Goal: Task Accomplishment & Management: Complete application form

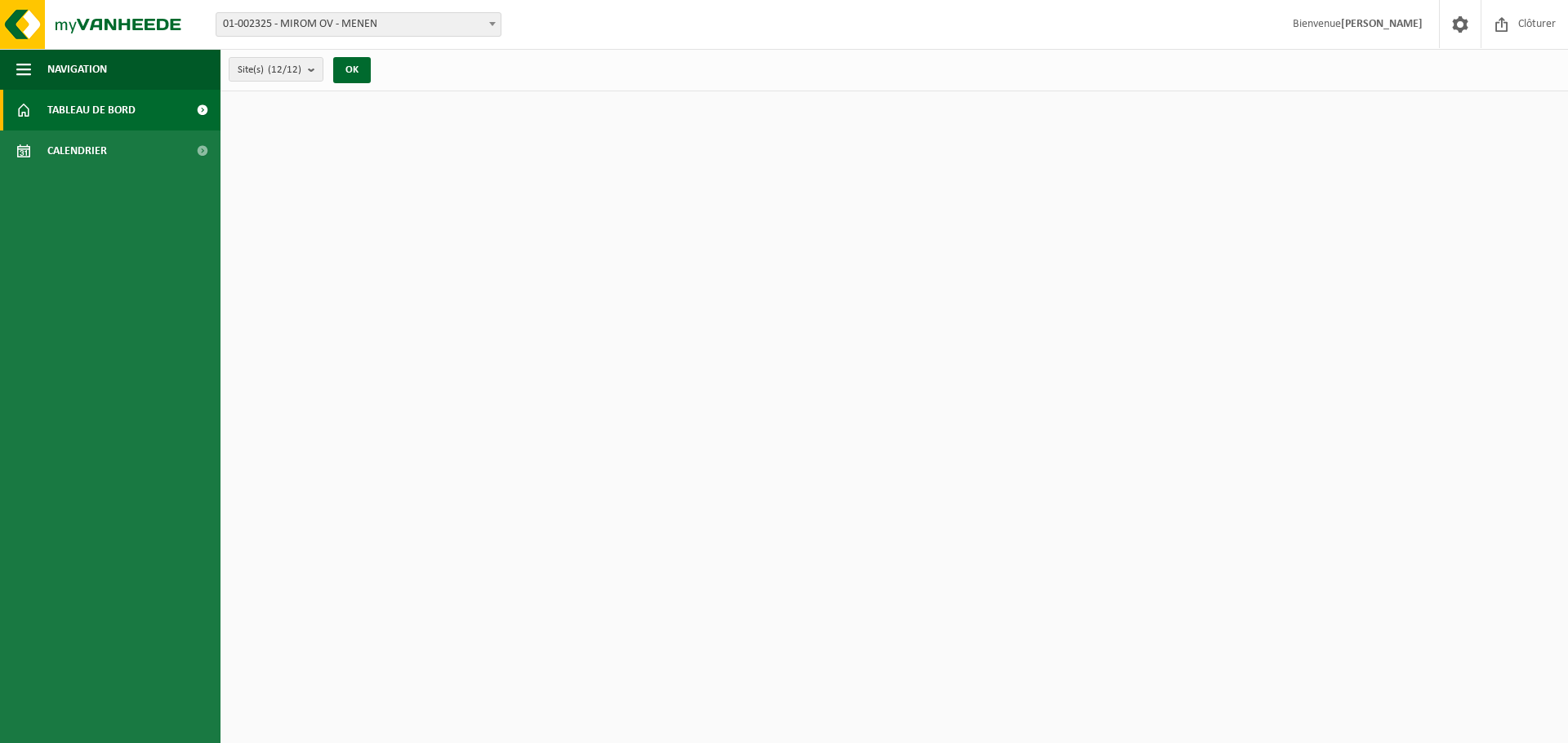
click at [373, 22] on span "01-002325 - MIROM OV - MENEN" at bounding box center [358, 25] width 284 height 23
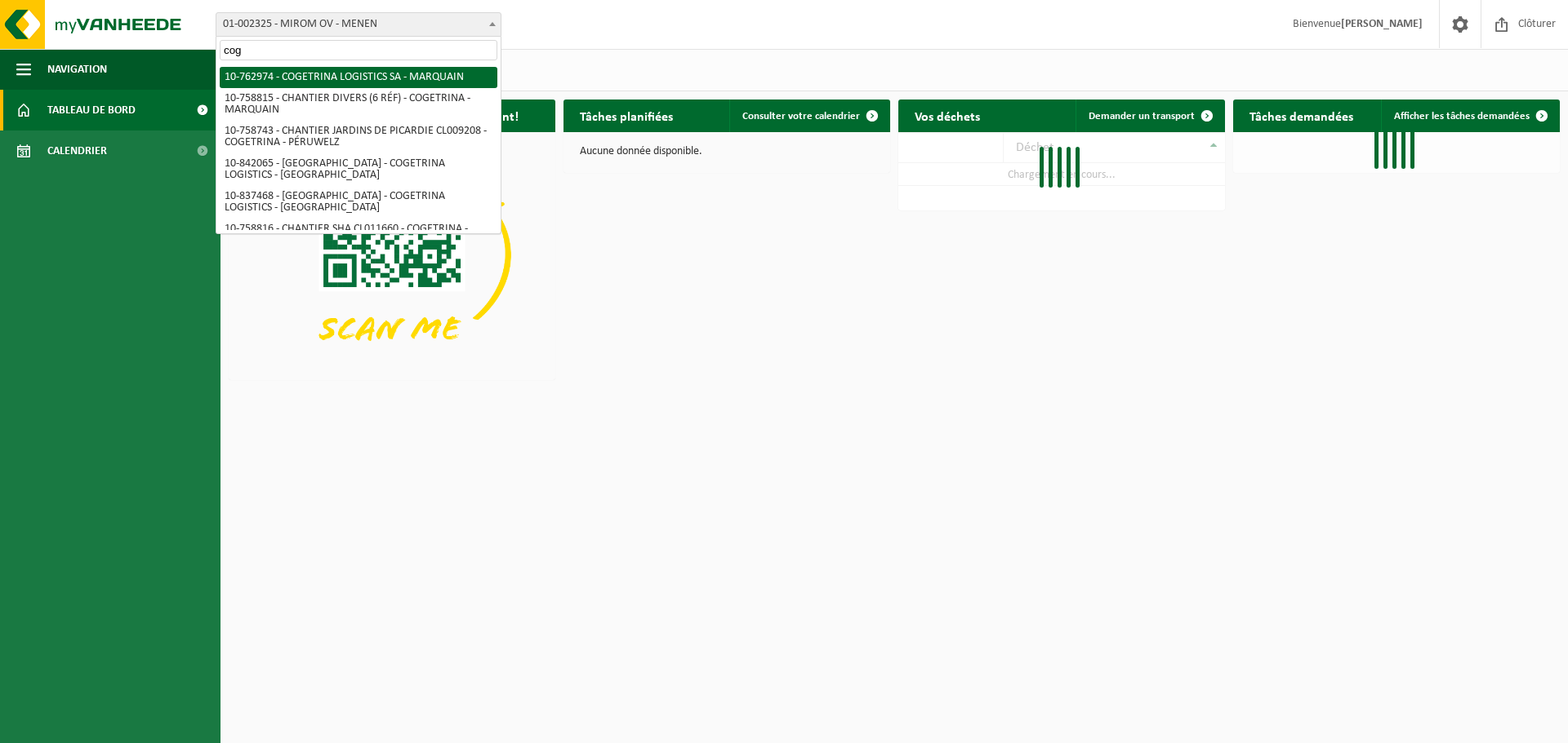
type input "coge"
select select "17600"
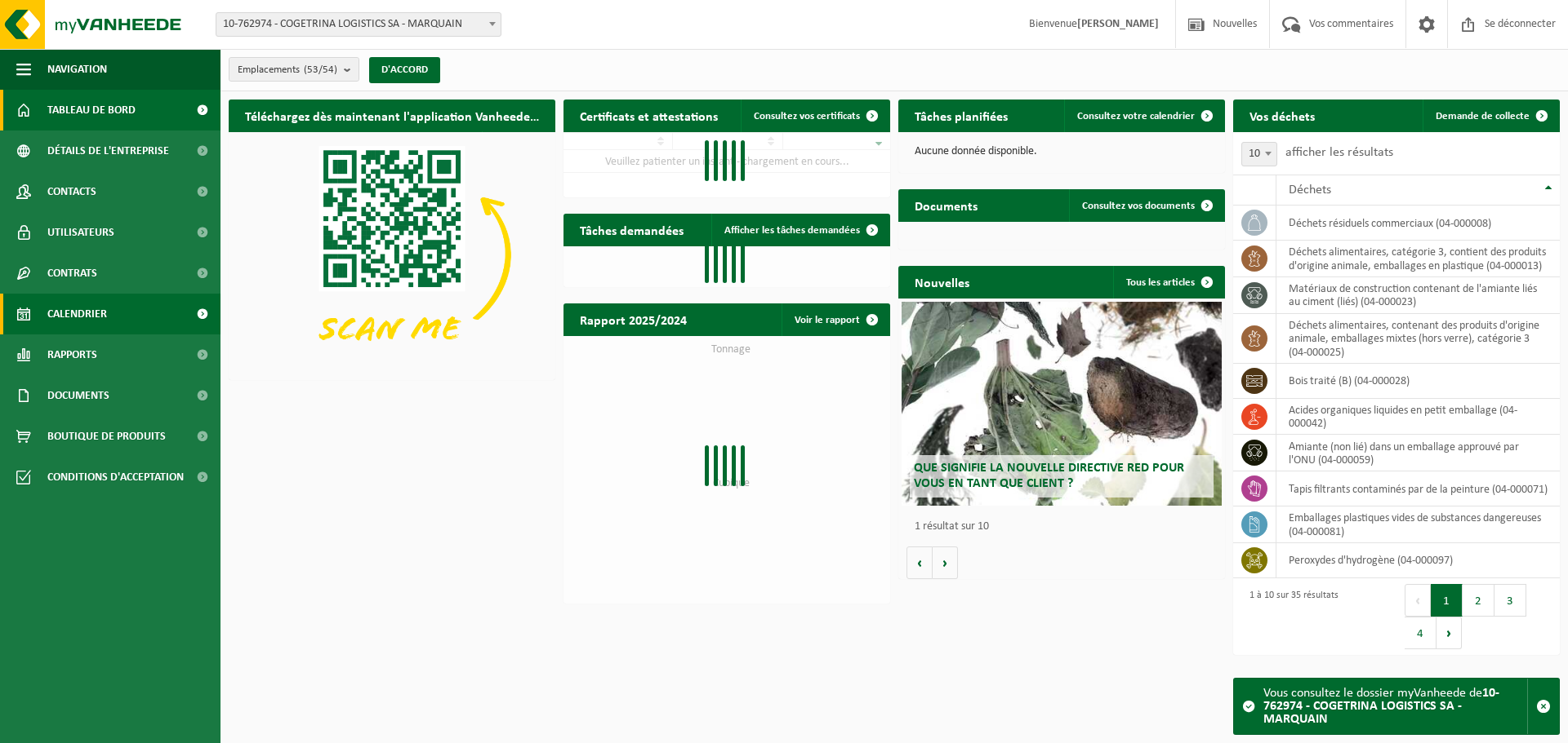
click at [69, 317] on font "Calendrier" at bounding box center [77, 315] width 60 height 13
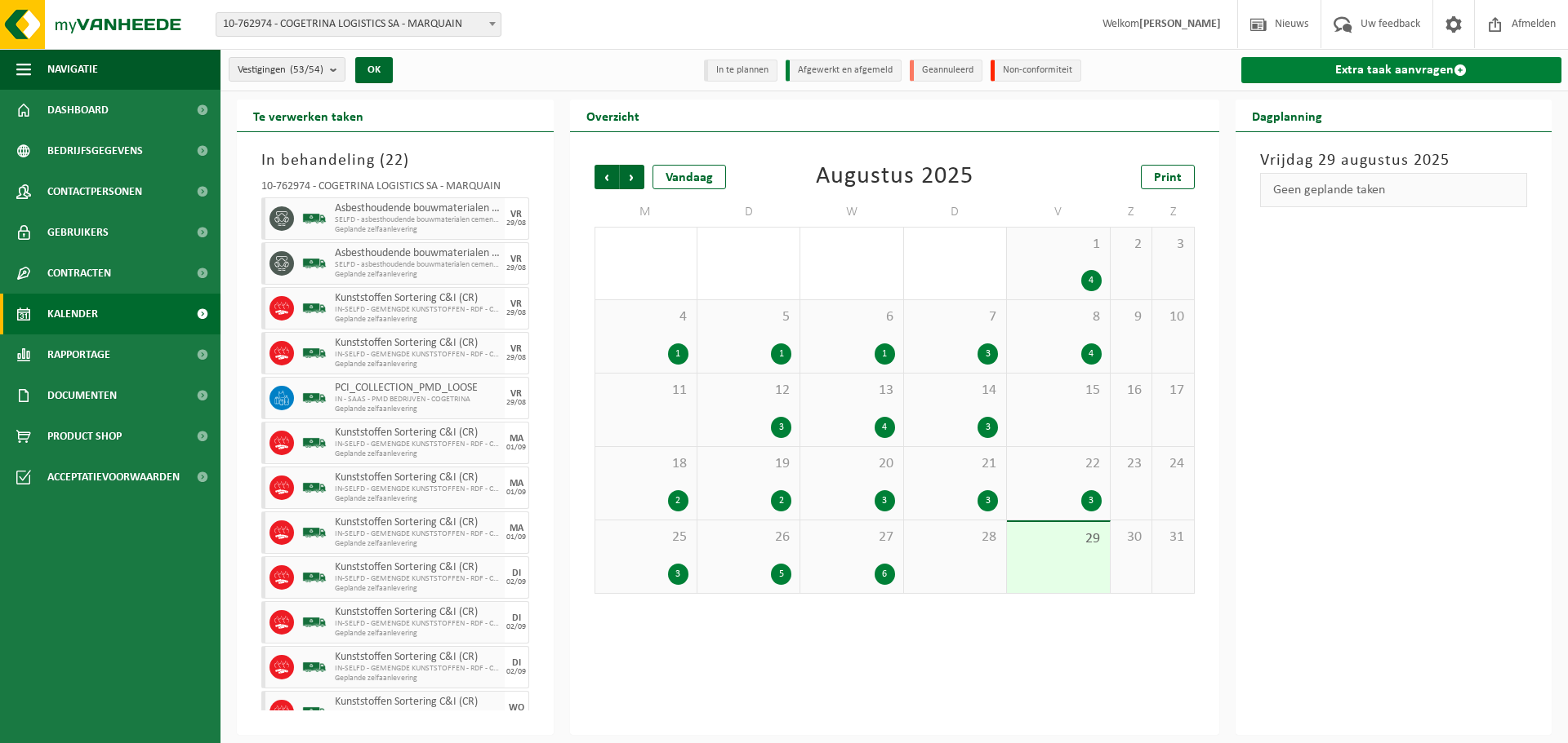
click at [1420, 76] on link "Extra taak aanvragen" at bounding box center [1401, 69] width 321 height 26
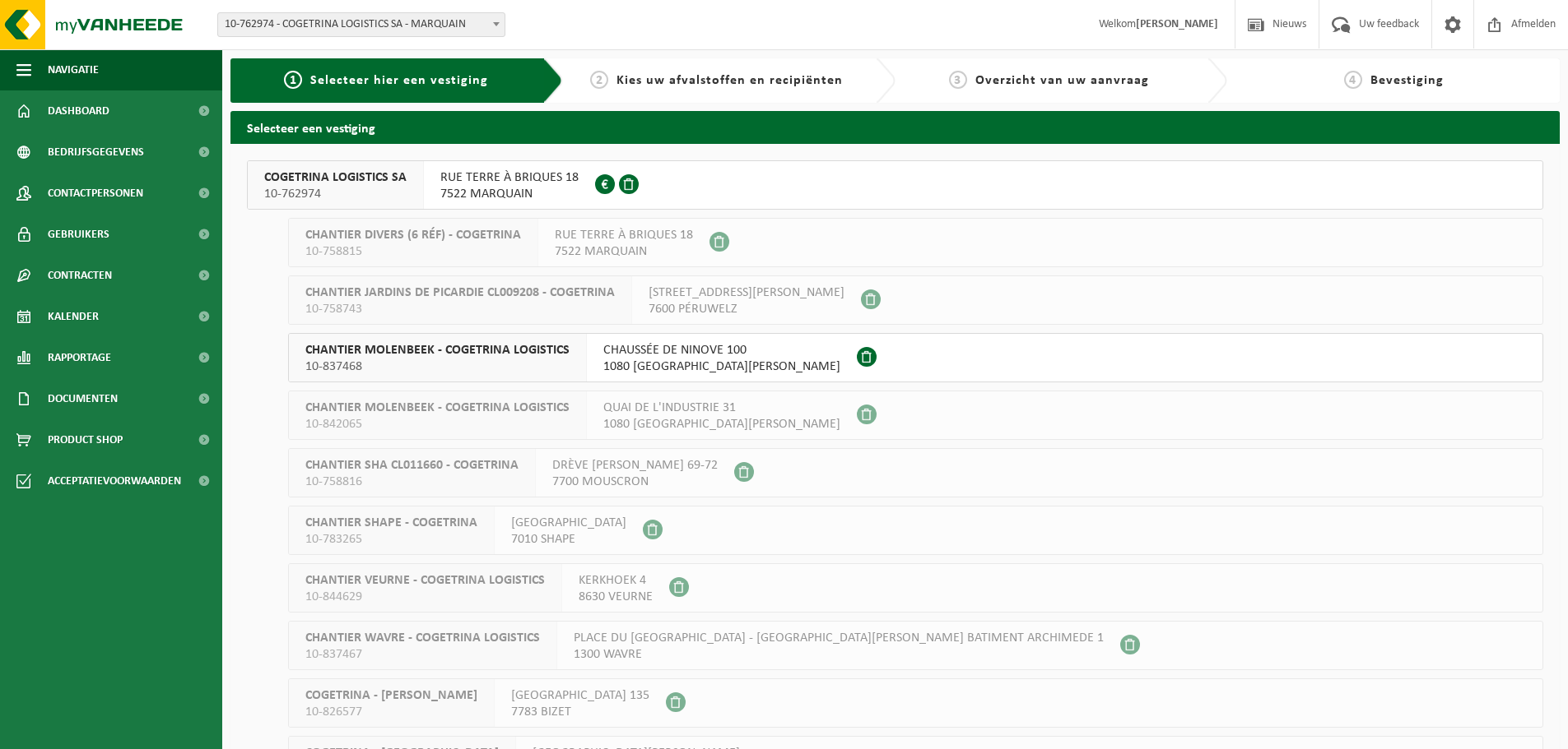
click at [326, 182] on span "COGETRINA LOGISTICS SA" at bounding box center [335, 177] width 142 height 17
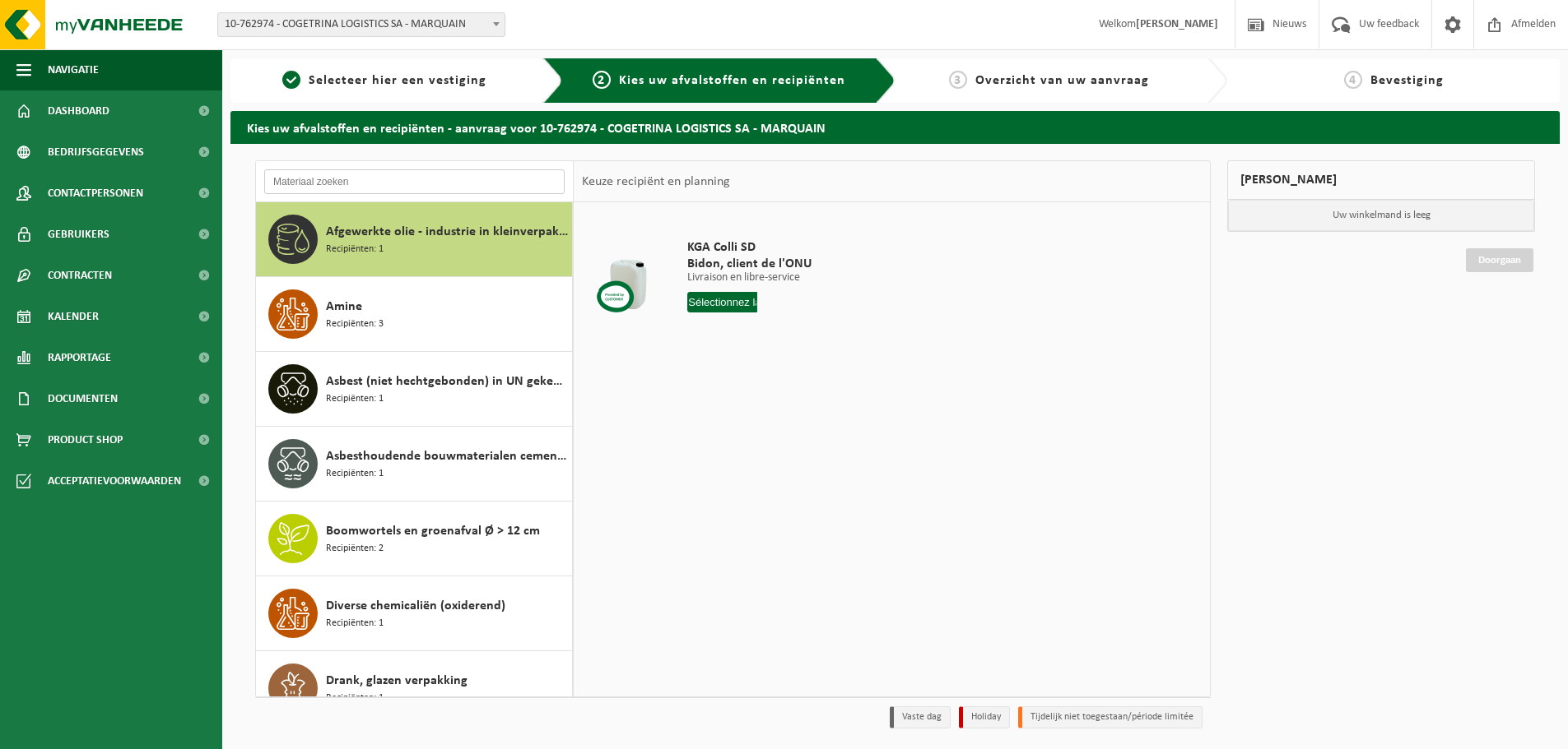
click at [383, 181] on input "text" at bounding box center [414, 181] width 301 height 24
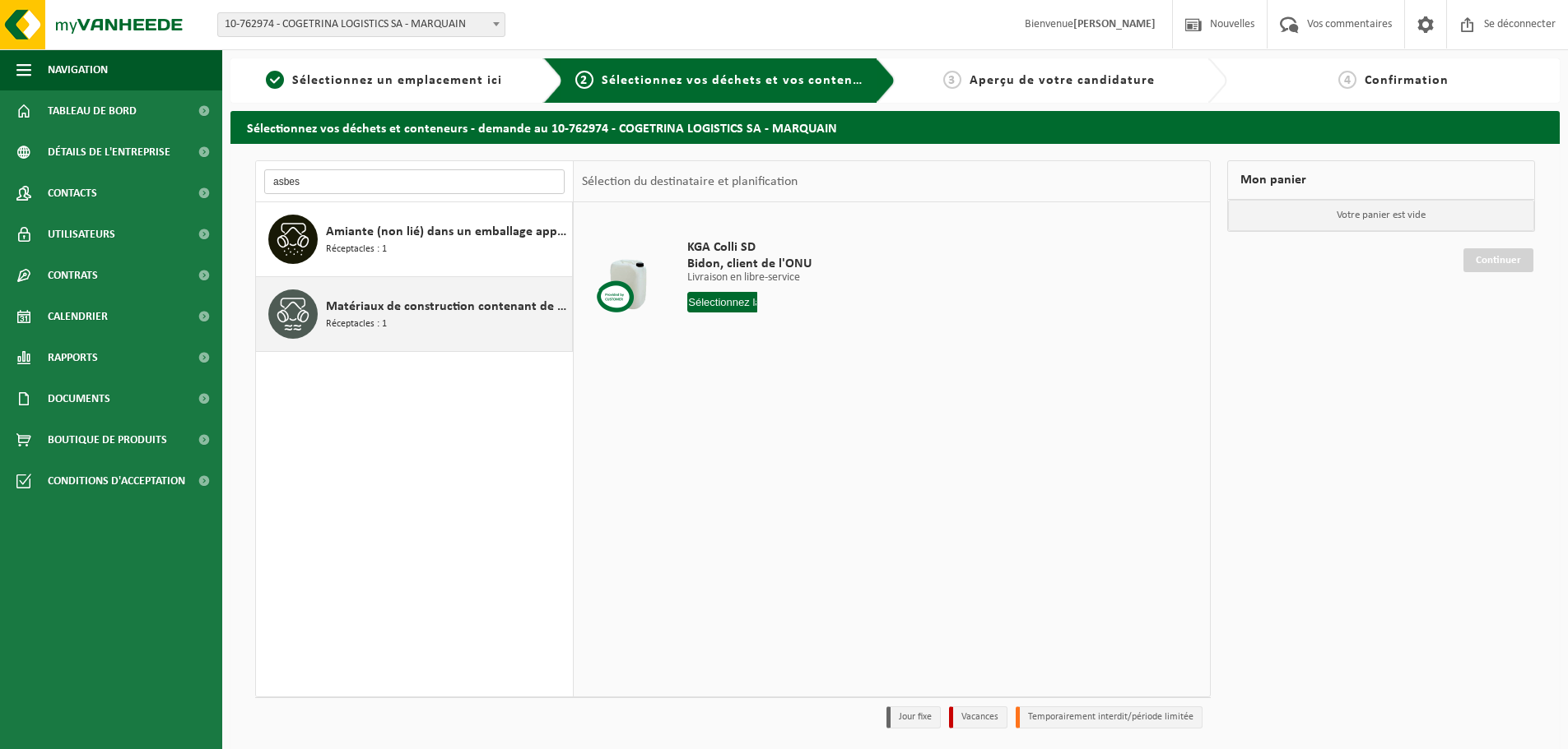
type input "asbes"
click at [392, 301] on font "Matériaux de construction contenant de l'amiante liés au ciment (liés)" at bounding box center [523, 307] width 394 height 14
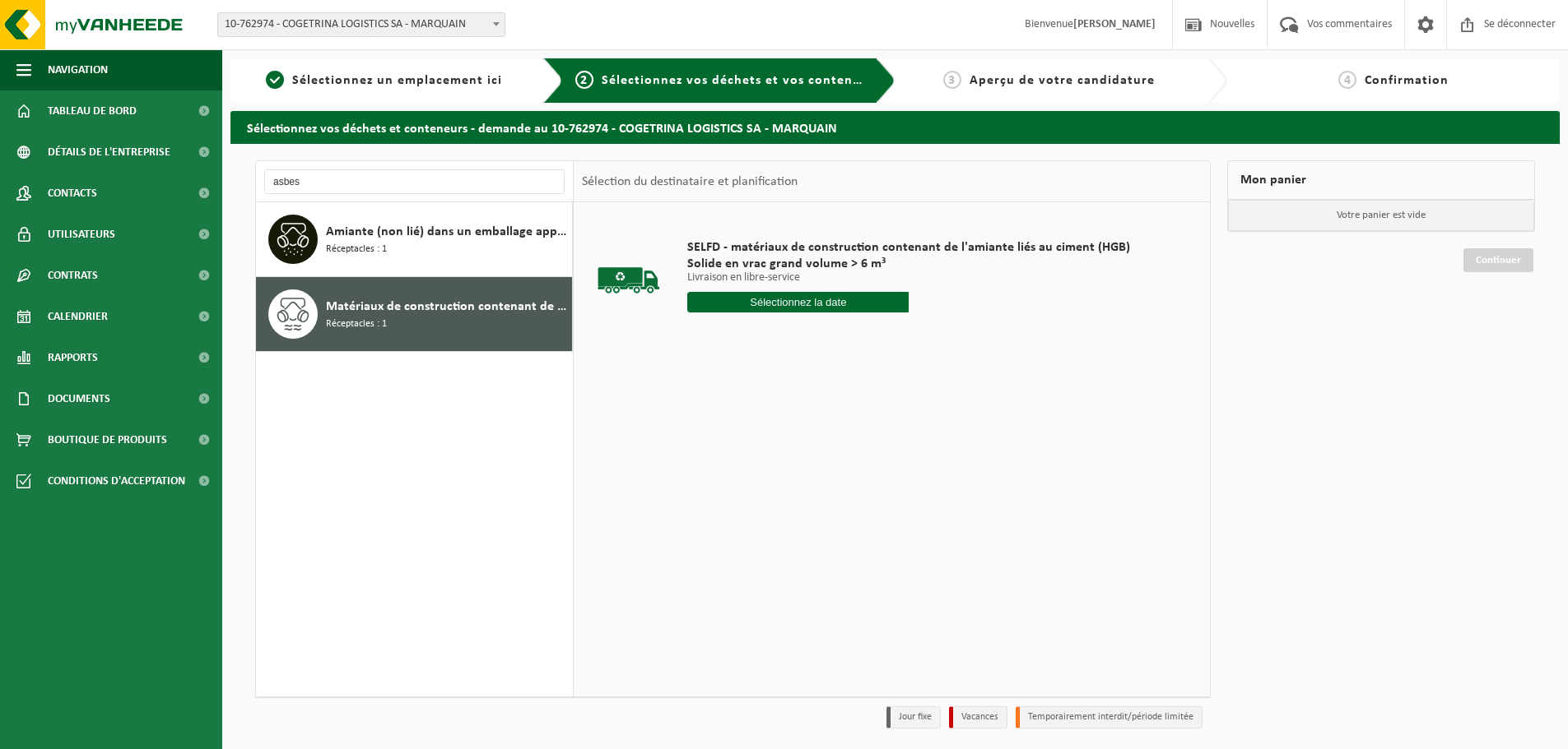
click at [722, 310] on input "text" at bounding box center [797, 302] width 221 height 20
click at [884, 339] on icon at bounding box center [882, 339] width 26 height 26
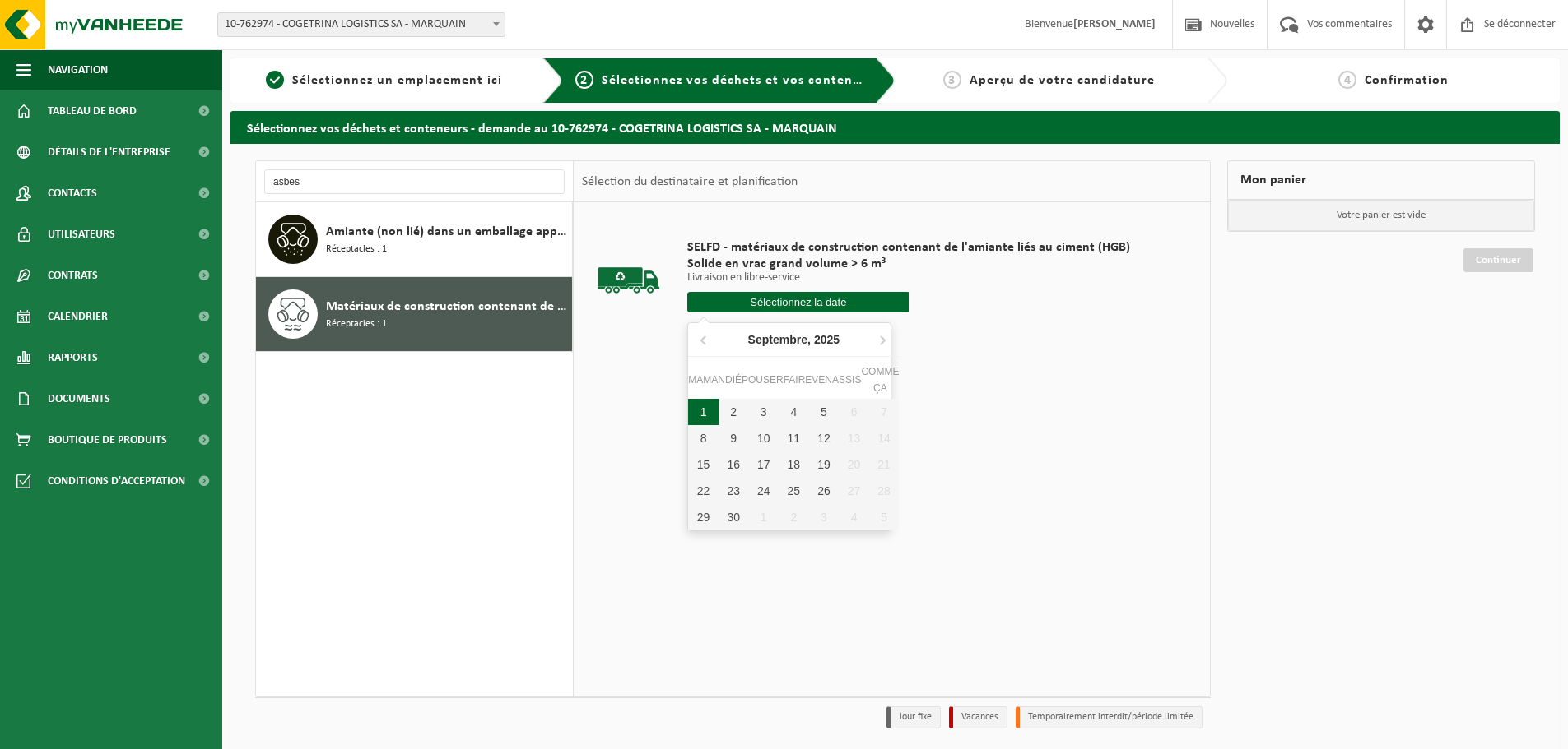
click at [691, 413] on div "1" at bounding box center [703, 411] width 30 height 26
type input "Van 2025-09-01"
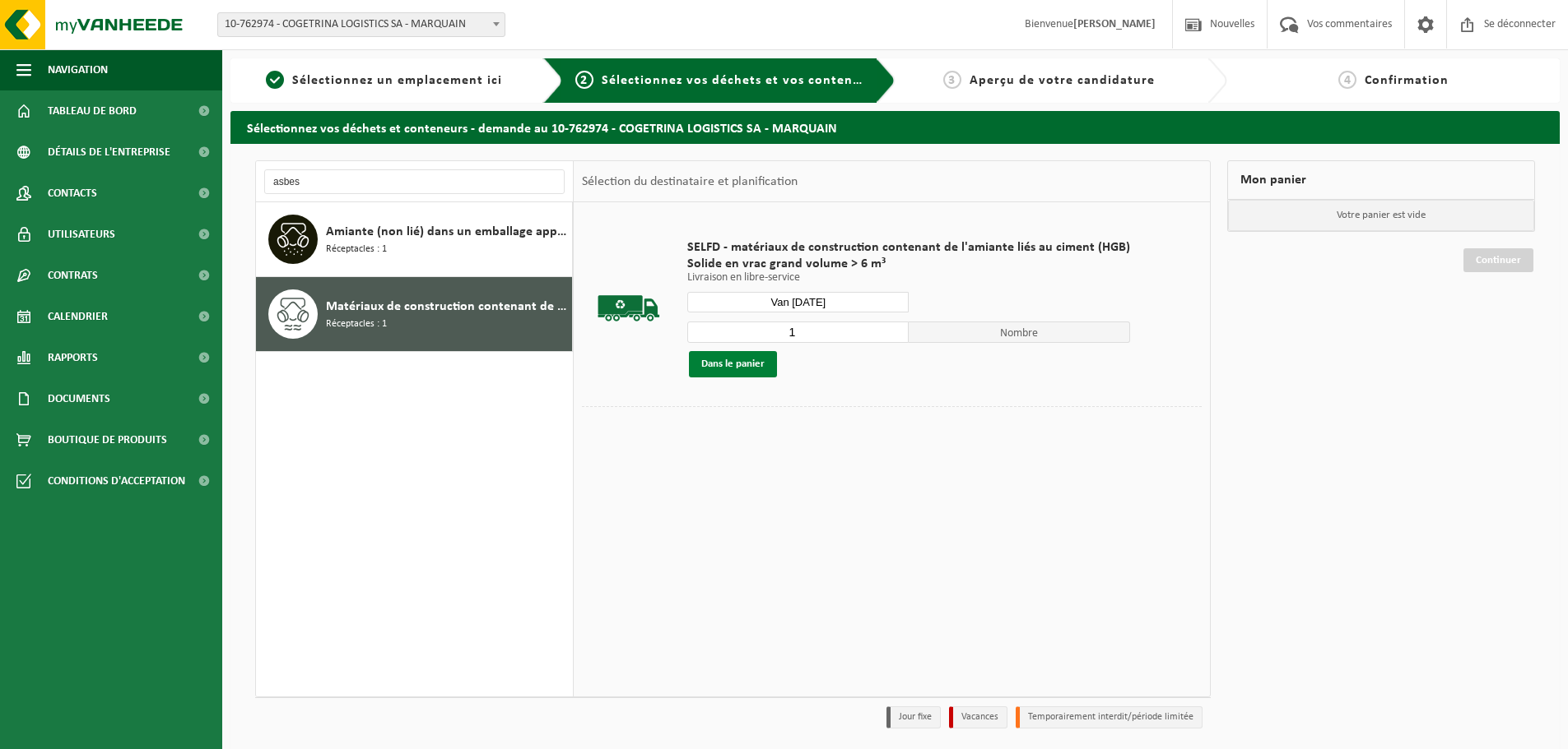
click at [768, 371] on button "Dans le panier" at bounding box center [733, 364] width 88 height 26
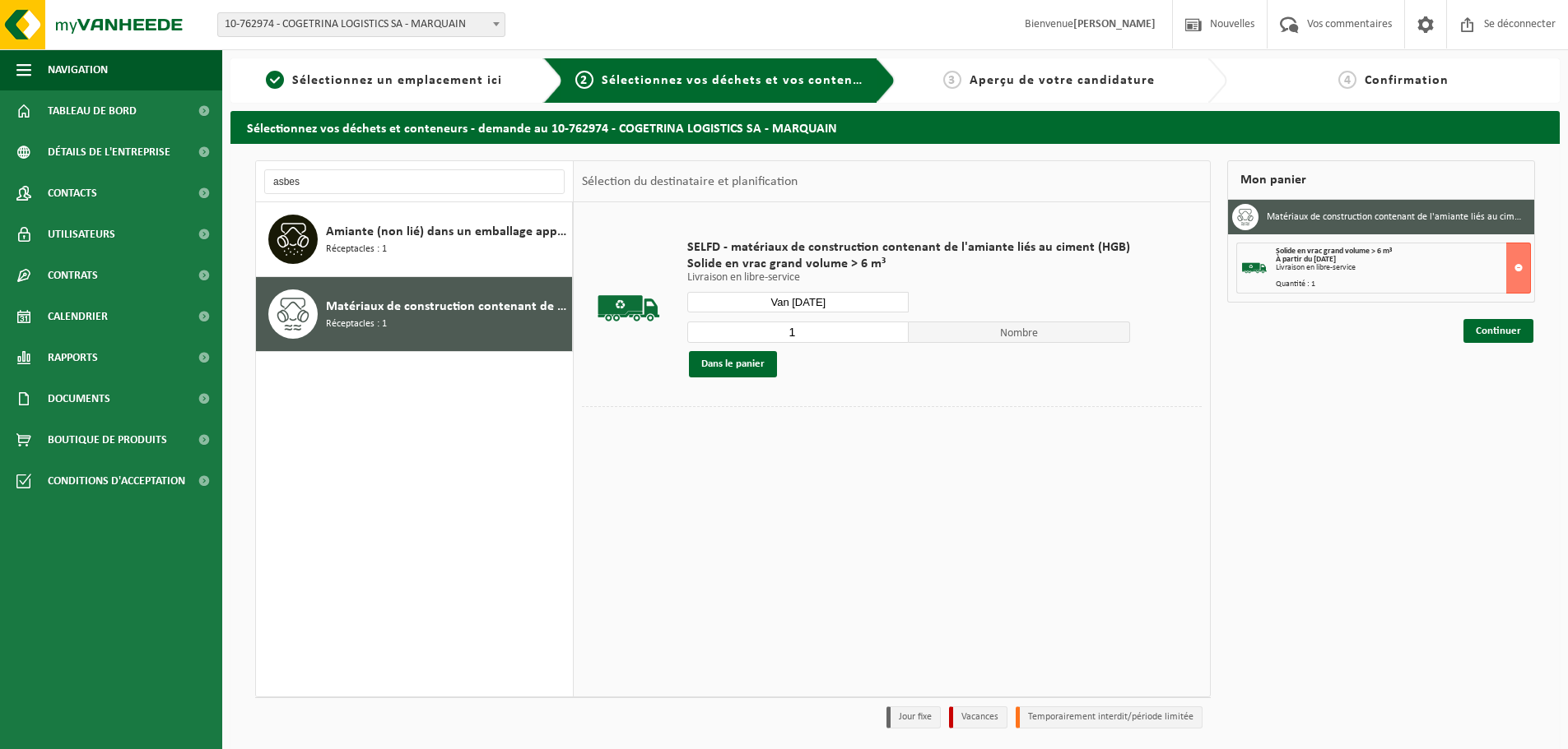
click at [1508, 343] on div "Mon panier Matériaux de construction contenant de l'amiante liés au ciment (lié…" at bounding box center [1380, 448] width 324 height 577
click at [1508, 339] on link "Continuer" at bounding box center [1499, 331] width 70 height 24
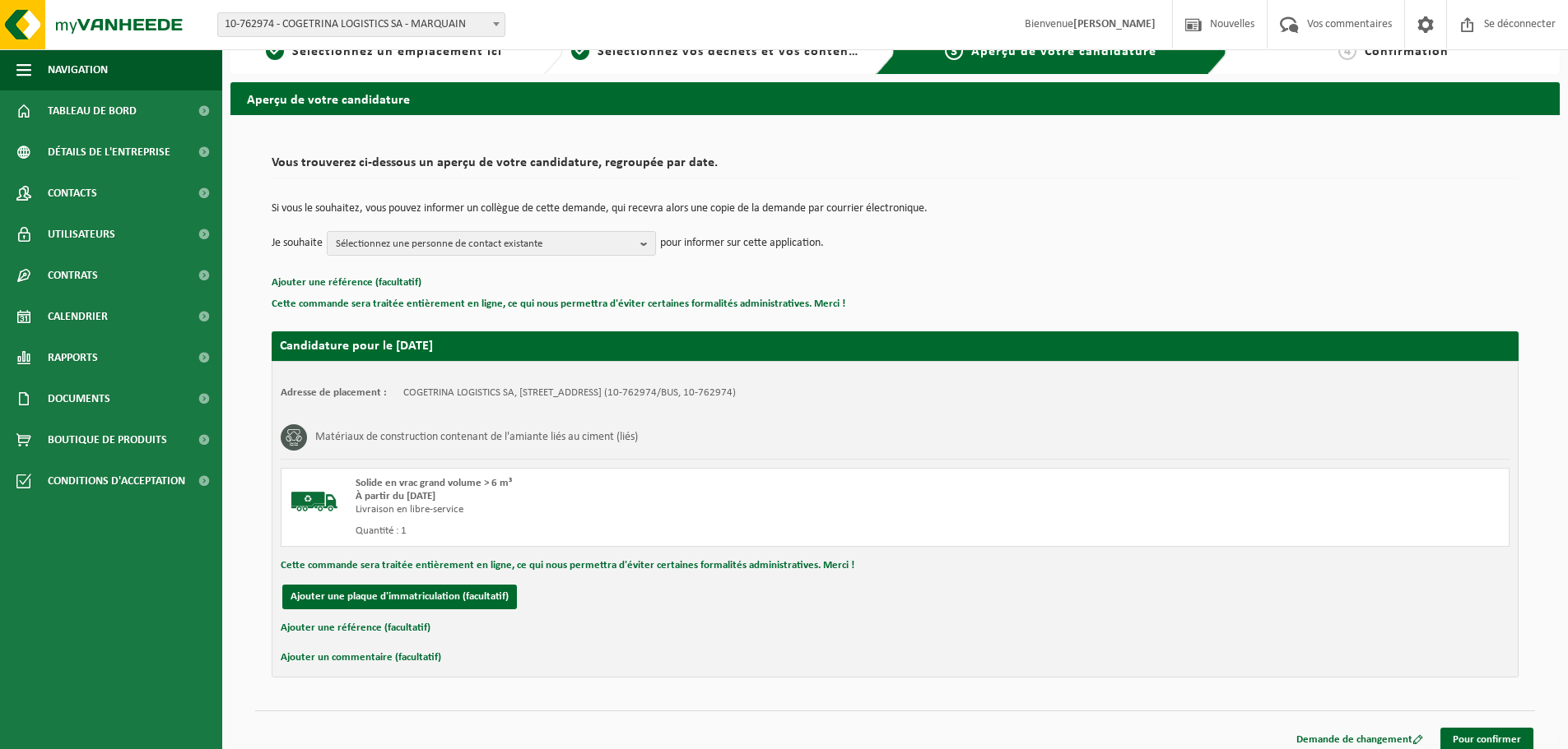
scroll to position [42, 0]
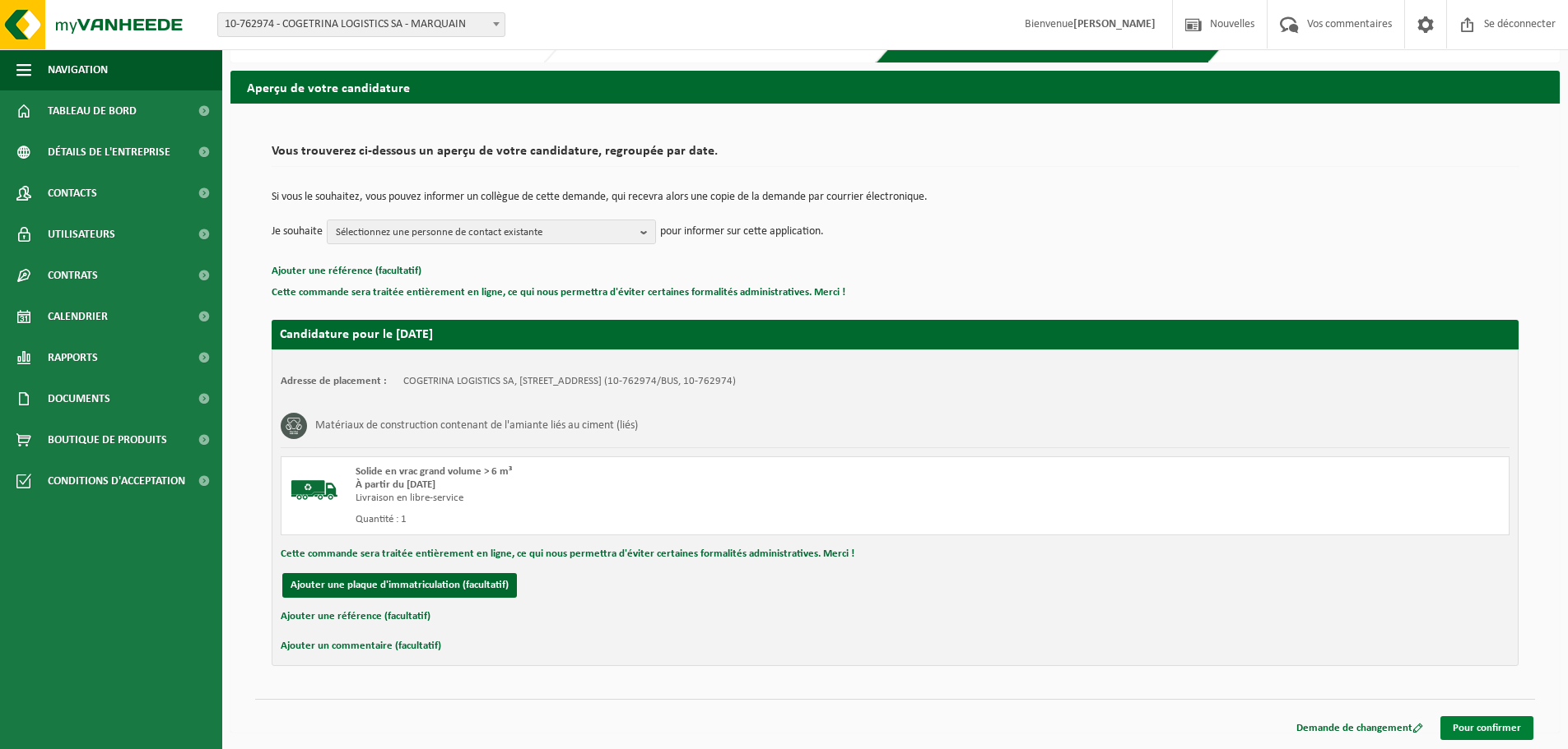
click at [1502, 727] on font "Pour confirmer" at bounding box center [1487, 728] width 68 height 11
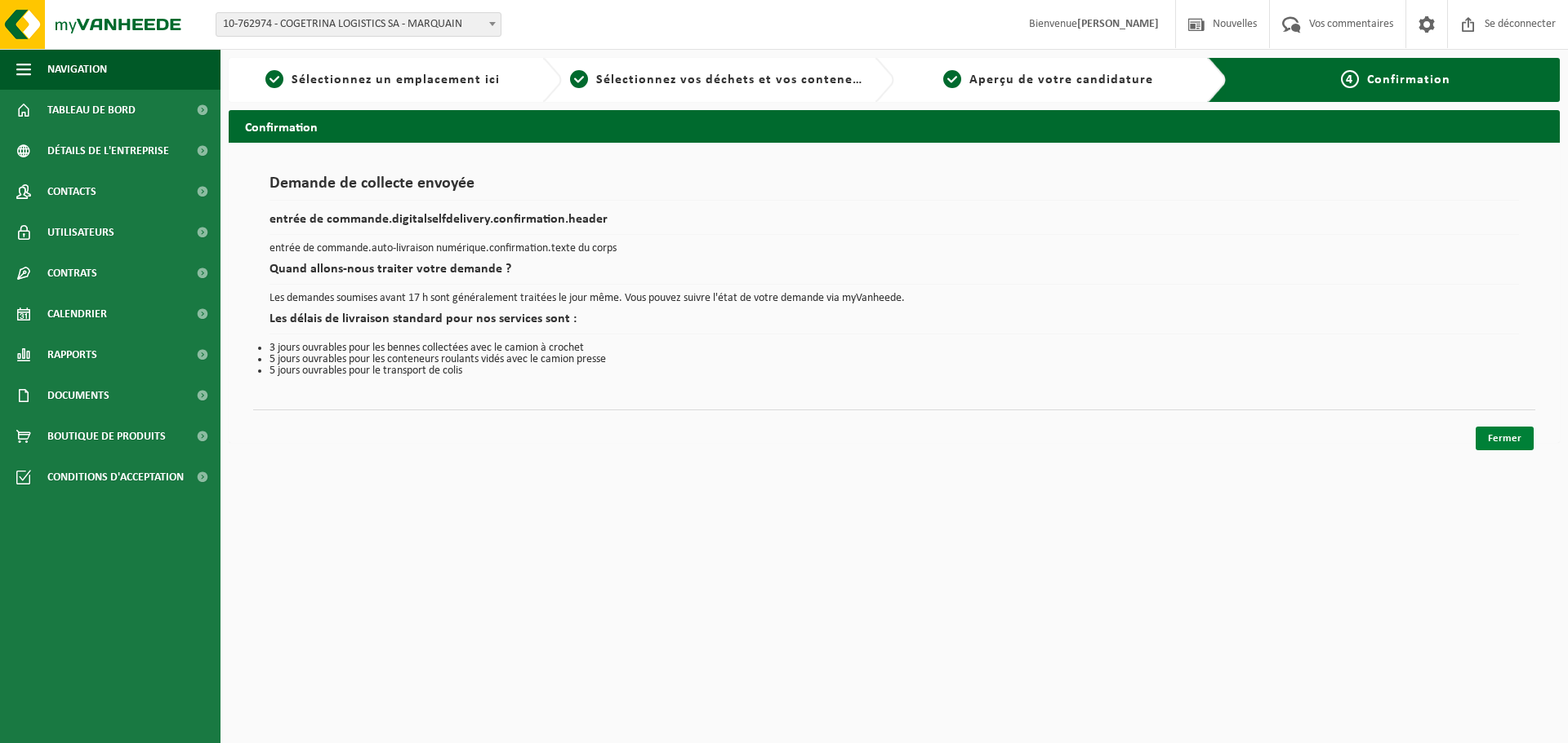
click at [1501, 438] on font "Fermer" at bounding box center [1504, 438] width 34 height 11
